Goal: Task Accomplishment & Management: Complete application form

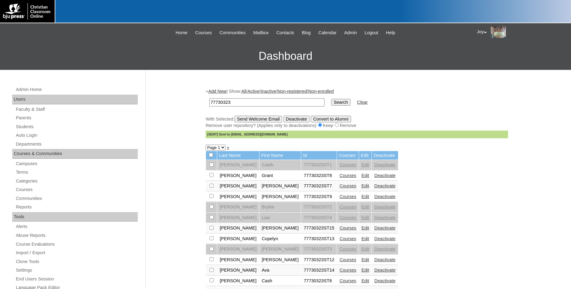
scroll to position [62, 0]
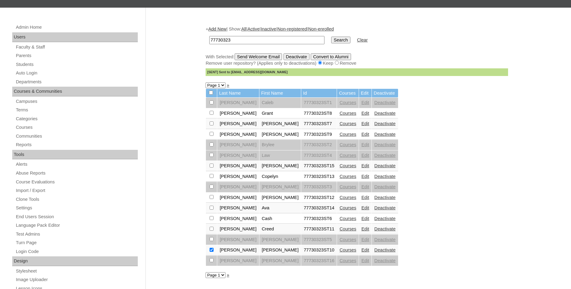
click at [23, 50] on link "Faculty & Staff" at bounding box center [76, 47] width 122 height 8
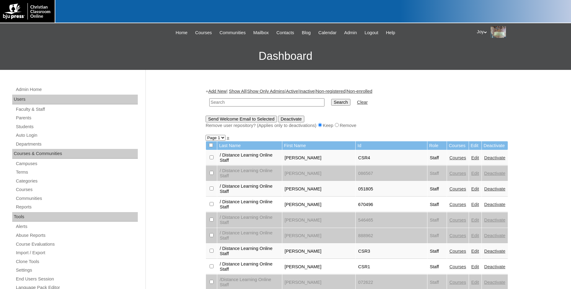
click at [228, 104] on input "text" at bounding box center [266, 102] width 115 height 8
click at [23, 121] on link "Parents" at bounding box center [76, 118] width 122 height 8
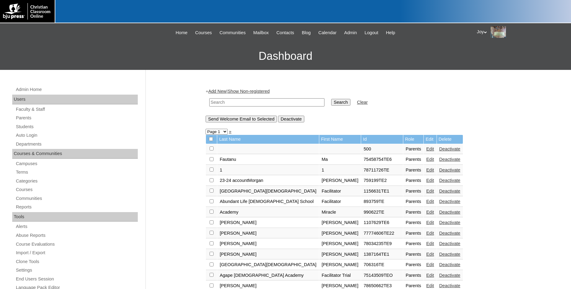
click at [232, 101] on input "text" at bounding box center [266, 102] width 115 height 8
paste input "knelson@dreamcityschools.org"
type input "knelson@dreamcityschools.org"
click at [331, 103] on input "Search" at bounding box center [340, 102] width 19 height 7
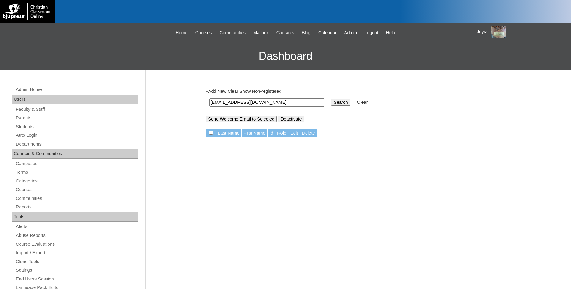
drag, startPoint x: 309, startPoint y: 104, endPoint x: 196, endPoint y: 114, distance: 113.4
click at [209, 107] on input "[EMAIL_ADDRESS][DOMAIN_NAME]" at bounding box center [266, 102] width 115 height 8
paste input "1765370"
type input "1765370"
click at [338, 100] on input "Search" at bounding box center [340, 102] width 19 height 7
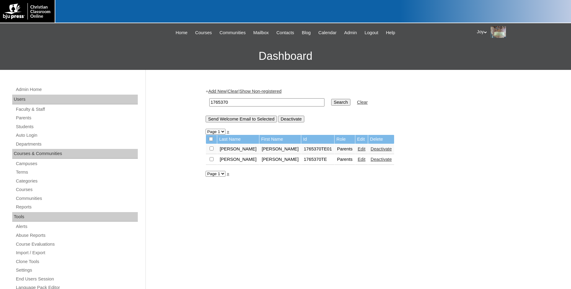
click at [218, 93] on link "Add New" at bounding box center [217, 91] width 18 height 5
click at [220, 90] on link "Add New" at bounding box center [217, 91] width 18 height 5
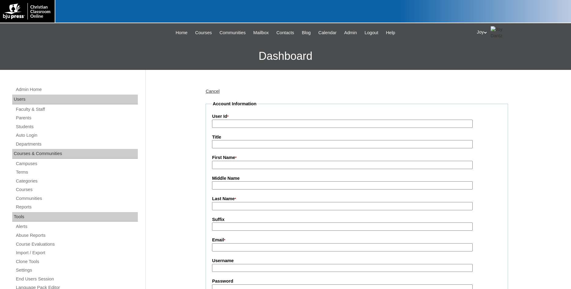
paste input "1765370"
type input "1765370TE3"
click at [239, 165] on input "First Name *" at bounding box center [342, 165] width 261 height 8
type input "Katie"
click at [251, 206] on input "Last Name *" at bounding box center [342, 206] width 261 height 8
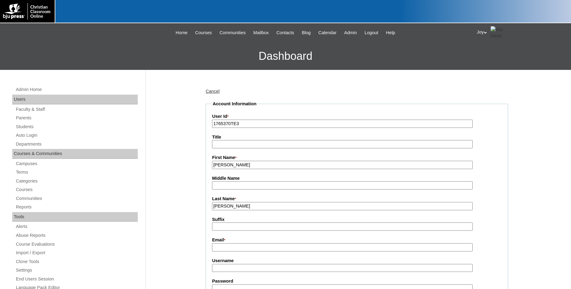
type input "Nelson"
paste input "knelson@dreamcityschools.org"
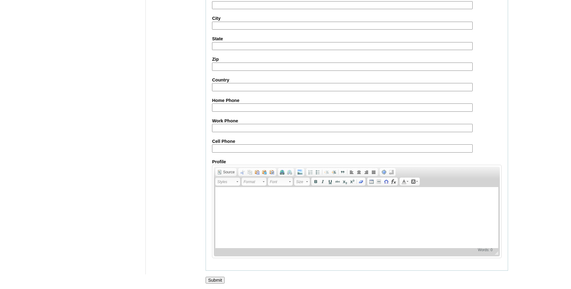
scroll to position [540, 0]
type input "knelson@dreamcityschools.org"
click at [217, 282] on input "Submit" at bounding box center [215, 279] width 19 height 7
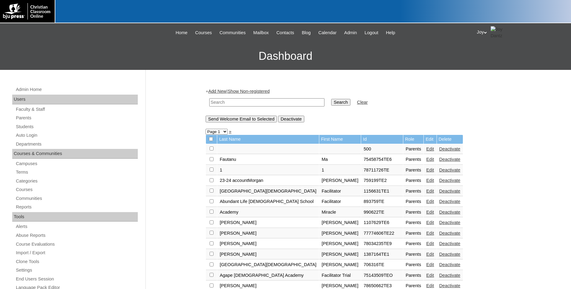
click at [221, 102] on input "text" at bounding box center [266, 102] width 115 height 8
type input "1705739"
click at [331, 104] on input "Search" at bounding box center [340, 102] width 19 height 7
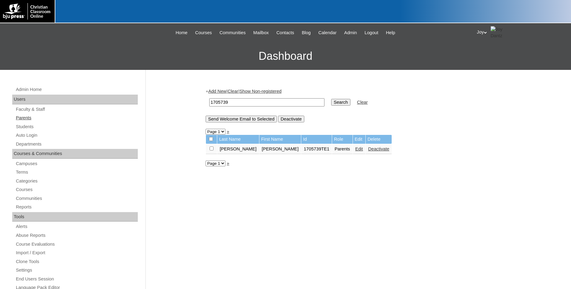
click at [31, 117] on link "Parents" at bounding box center [76, 118] width 122 height 8
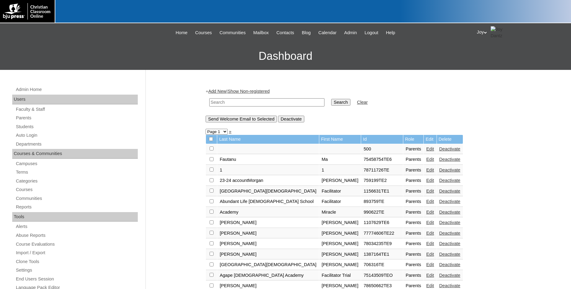
click at [232, 102] on input "text" at bounding box center [266, 102] width 115 height 8
paste input "1765370"
type input "1765370"
click at [328, 98] on td "Search" at bounding box center [340, 102] width 25 height 14
click at [331, 102] on input "Search" at bounding box center [340, 102] width 19 height 7
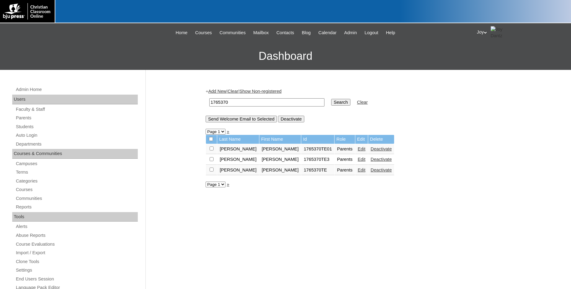
click at [212, 151] on input "checkbox" at bounding box center [212, 149] width 4 height 4
checkbox input "true"
click at [221, 121] on input "Send Welcome Email to Selected" at bounding box center [241, 119] width 71 height 7
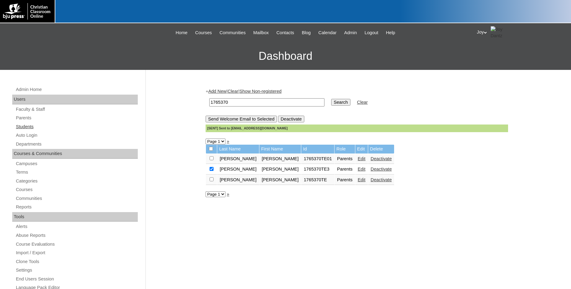
click at [28, 128] on link "Students" at bounding box center [76, 127] width 122 height 8
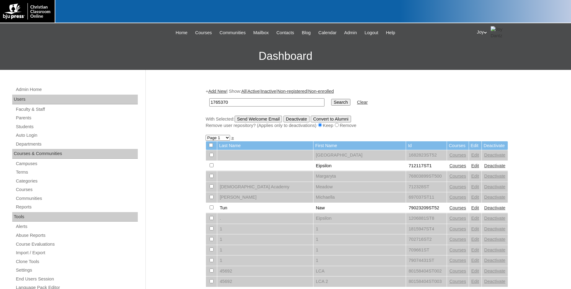
type input "1765370"
click at [337, 99] on input "Search" at bounding box center [340, 102] width 19 height 7
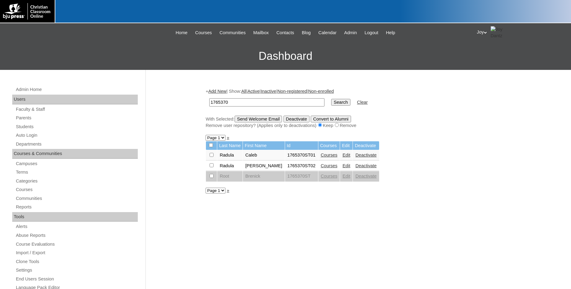
click at [218, 89] on div "+ Add New | Show: All | Active | Inactive | Non-registered | Non-enrolled 17653…" at bounding box center [357, 108] width 302 height 40
click at [218, 90] on link "Add New" at bounding box center [217, 91] width 18 height 5
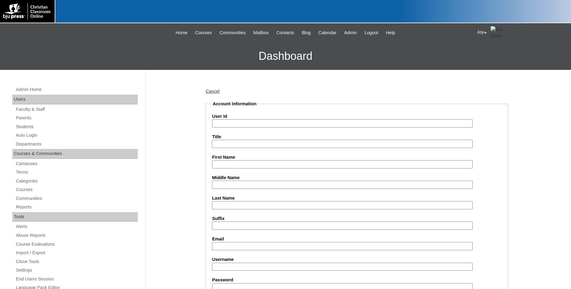
paste input "1765370"
type input "1765370ST4"
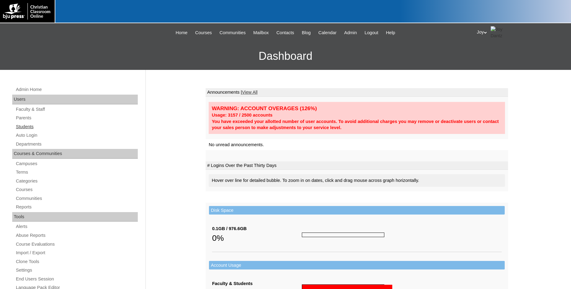
click at [35, 124] on link "Students" at bounding box center [76, 127] width 122 height 8
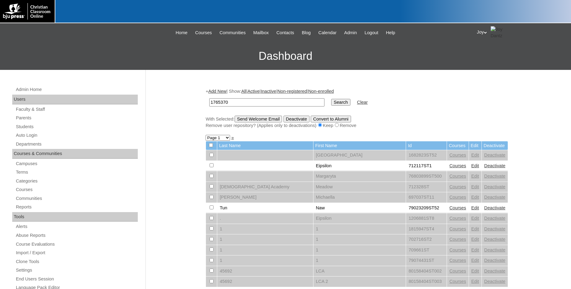
type input "1765370"
click at [334, 103] on input "Search" at bounding box center [340, 102] width 19 height 7
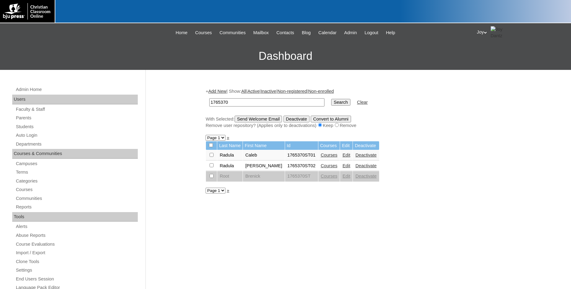
click at [218, 91] on link "Add New" at bounding box center [217, 91] width 18 height 5
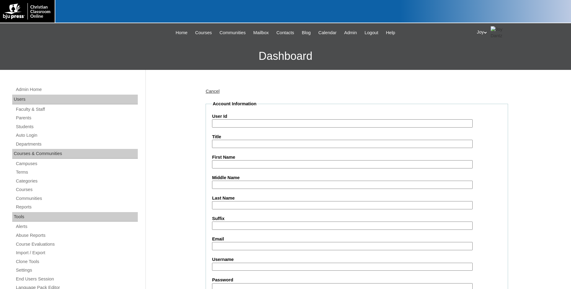
click at [231, 123] on input "User Id" at bounding box center [342, 123] width 261 height 8
paste input "1765370"
type input "1765370ST4"
click at [242, 164] on input "First Name" at bounding box center [342, 164] width 261 height 8
paste input "en5334@dreamcityschools.net"
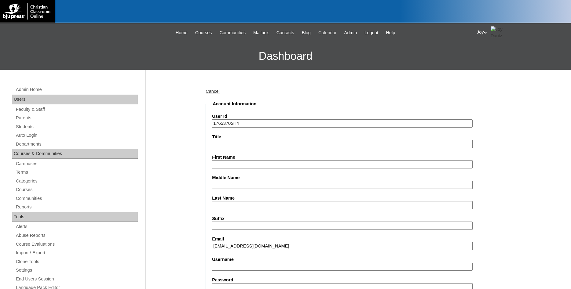
type input "en5334@dreamcityschools.net"
click at [249, 161] on label "First Name" at bounding box center [357, 157] width 290 height 6
click at [249, 161] on input "First Name" at bounding box center [342, 164] width 261 height 8
type input "Evangeline"
click at [255, 204] on input "Last Name" at bounding box center [342, 205] width 261 height 8
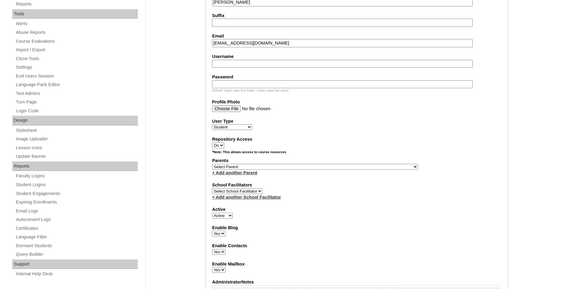
scroll to position [280, 0]
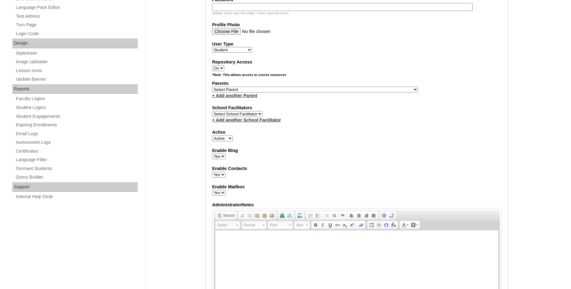
type input "[PERSON_NAME]"
select select "36572"
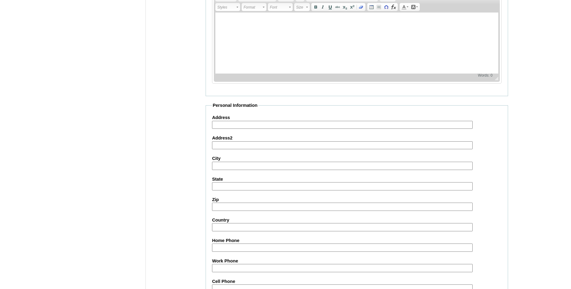
scroll to position [650, 0]
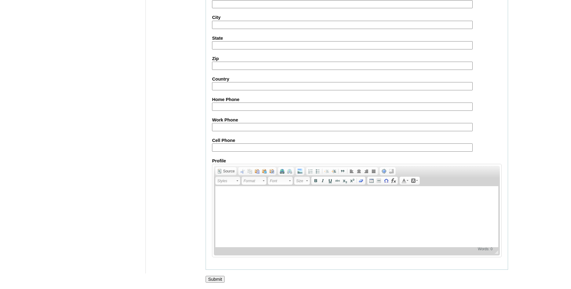
click at [220, 276] on input "Submit" at bounding box center [215, 279] width 19 height 7
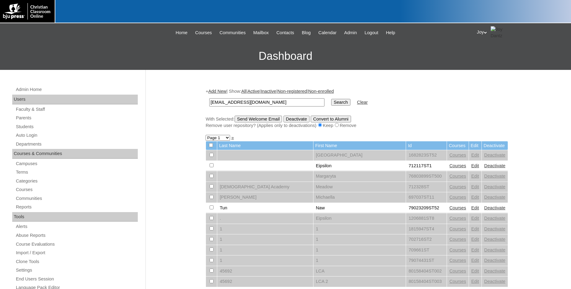
type input "[EMAIL_ADDRESS][DOMAIN_NAME]"
click at [331, 100] on input "Search" at bounding box center [340, 102] width 19 height 7
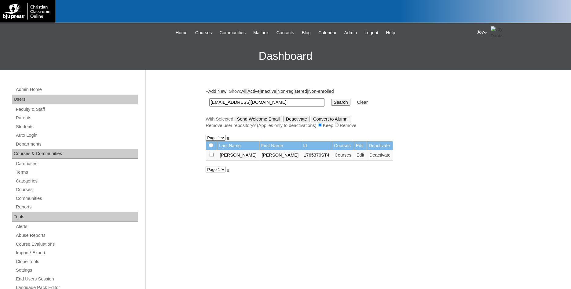
click at [334, 156] on link "Courses" at bounding box center [342, 155] width 17 height 5
click at [334, 158] on link "Courses" at bounding box center [342, 155] width 17 height 5
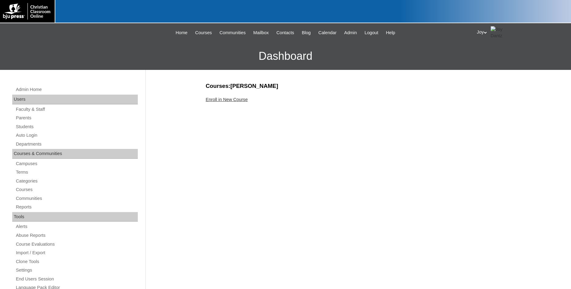
click at [224, 96] on div "Courses:[PERSON_NAME] Enroll in New Course" at bounding box center [355, 286] width 305 height 409
click at [226, 100] on link "Enroll in New Course" at bounding box center [227, 99] width 42 height 5
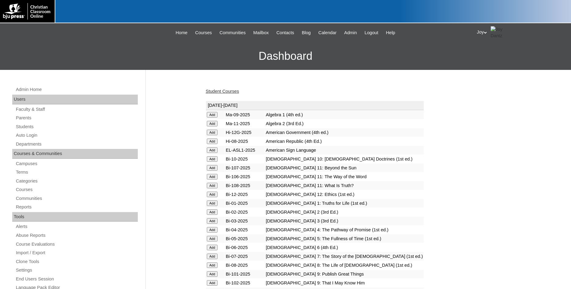
scroll to position [187, 0]
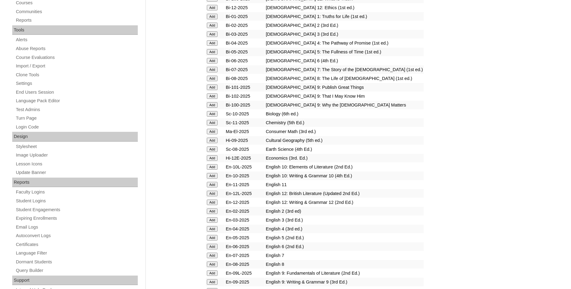
click at [207, 242] on td "Add" at bounding box center [215, 238] width 19 height 9
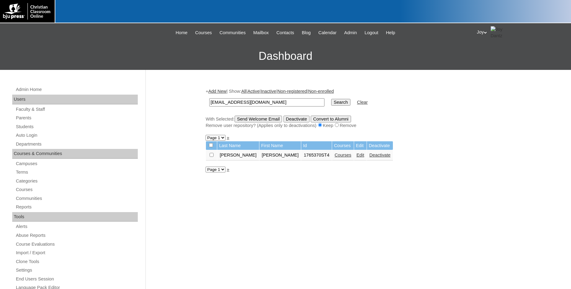
click at [213, 157] on input "checkbox" at bounding box center [212, 155] width 4 height 4
checkbox input "true"
click at [272, 121] on input "Send Welcome Email" at bounding box center [259, 119] width 48 height 7
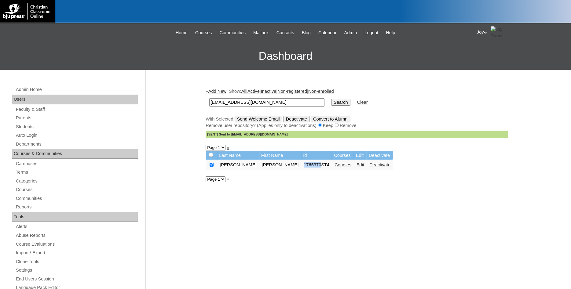
drag, startPoint x: 276, startPoint y: 167, endPoint x: 293, endPoint y: 169, distance: 16.9
click at [301, 169] on td "1765370ST4" at bounding box center [316, 165] width 31 height 10
copy td "1765370"
